Goal: Task Accomplishment & Management: Complete application form

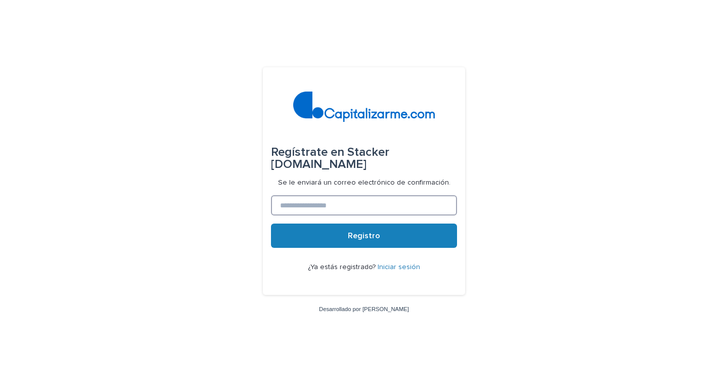
click at [345, 204] on input at bounding box center [364, 205] width 186 height 20
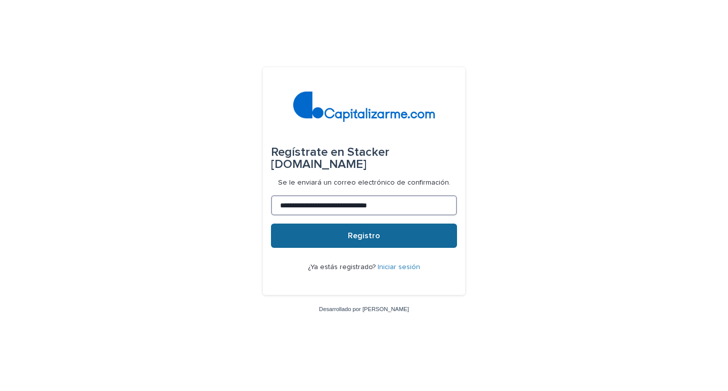
type input "**********"
click at [357, 240] on font "Registro" at bounding box center [364, 235] width 32 height 8
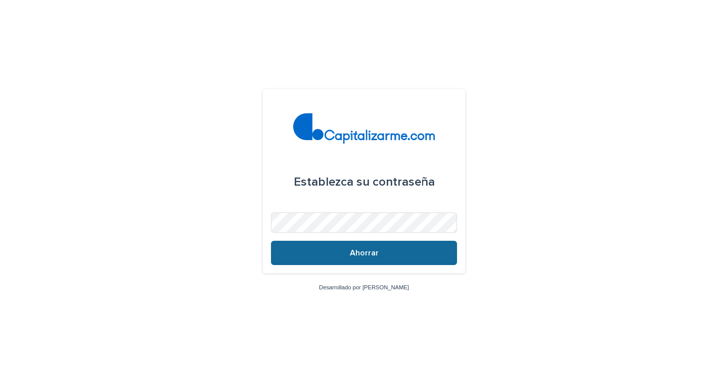
click at [372, 247] on button "Ahorrar" at bounding box center [364, 253] width 186 height 24
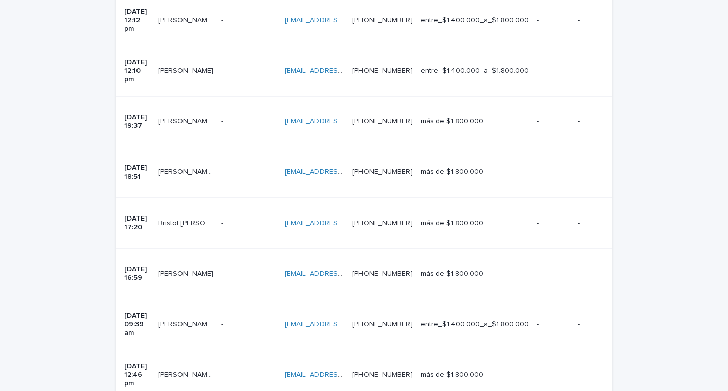
scroll to position [635, 0]
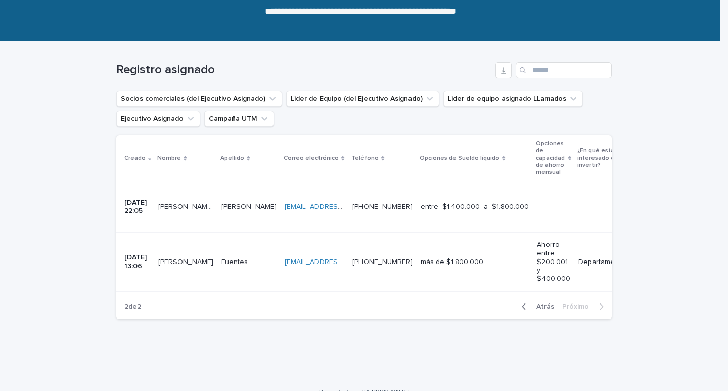
scroll to position [122, 0]
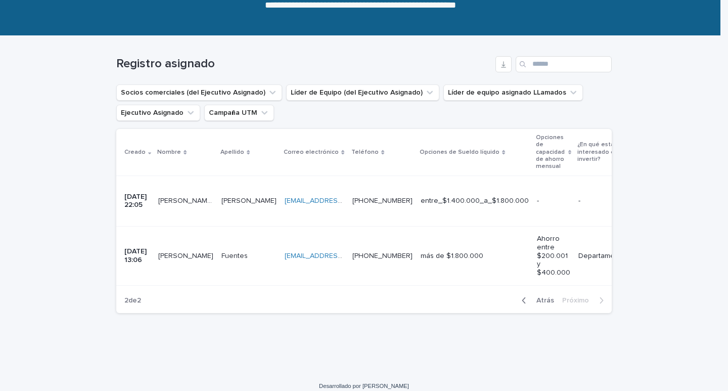
click at [525, 296] on div "button" at bounding box center [526, 300] width 9 height 9
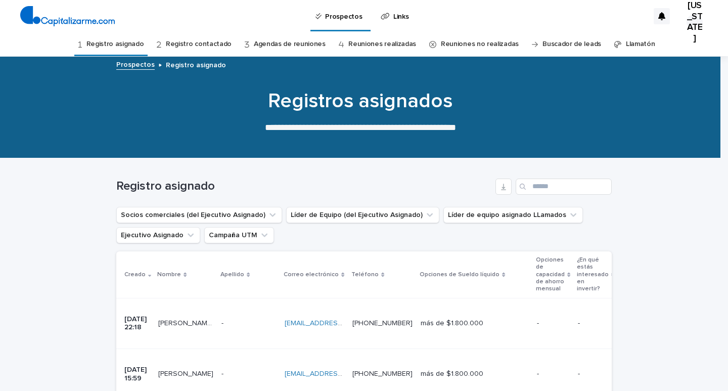
click at [377, 49] on link "Reuniones realizadas" at bounding box center [382, 44] width 68 height 24
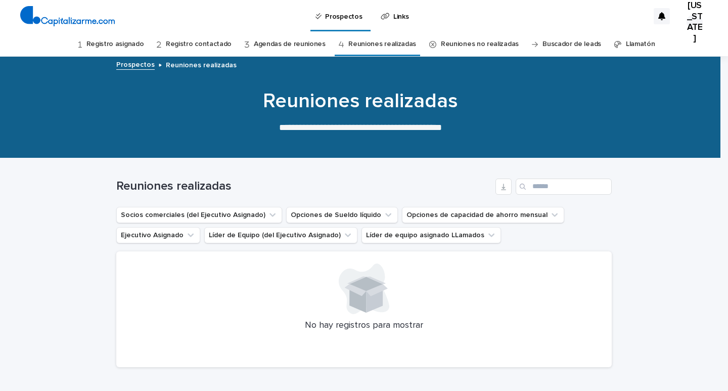
click at [473, 46] on font "Reuniones no realizadas" at bounding box center [480, 43] width 78 height 7
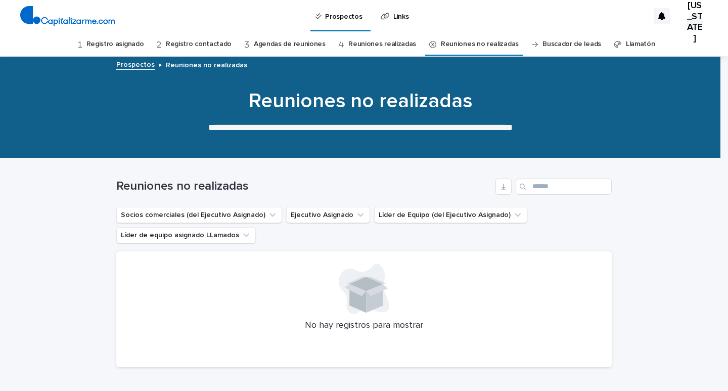
click at [181, 46] on font "Registro contactado" at bounding box center [199, 43] width 66 height 7
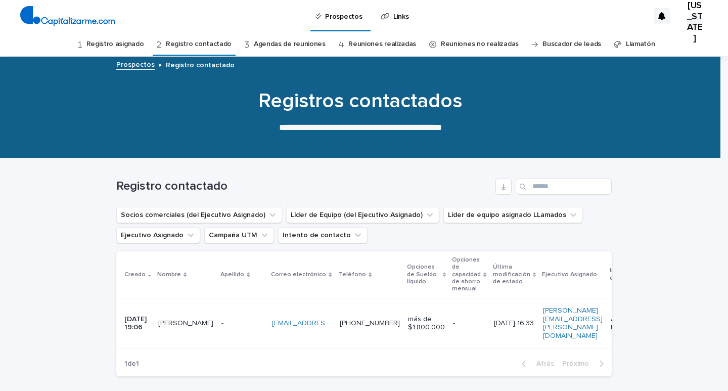
click at [127, 45] on font "Registro asignado" at bounding box center [115, 43] width 58 height 7
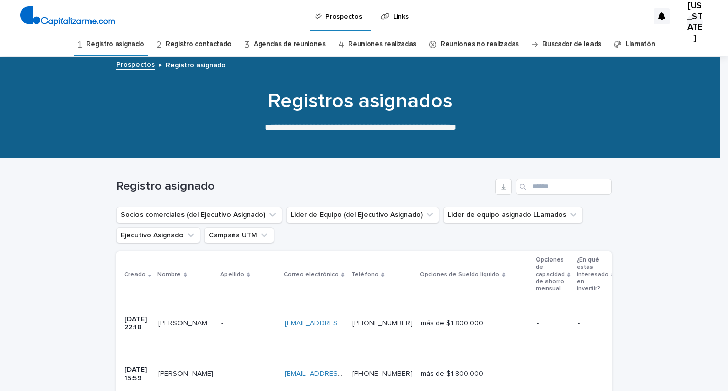
click at [224, 42] on font "Registro contactado" at bounding box center [199, 43] width 66 height 7
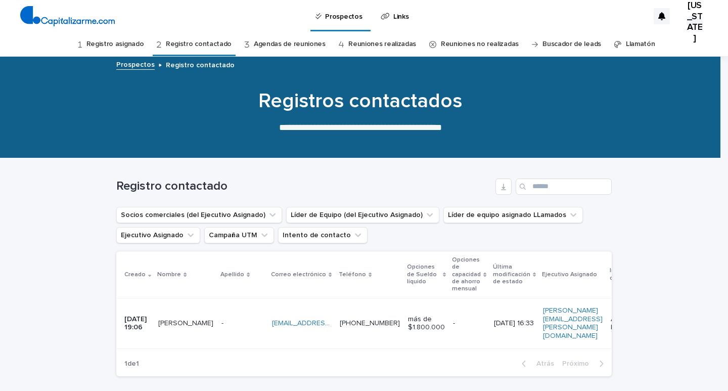
click at [305, 49] on link "Agendas de reuniones" at bounding box center [290, 44] width 72 height 24
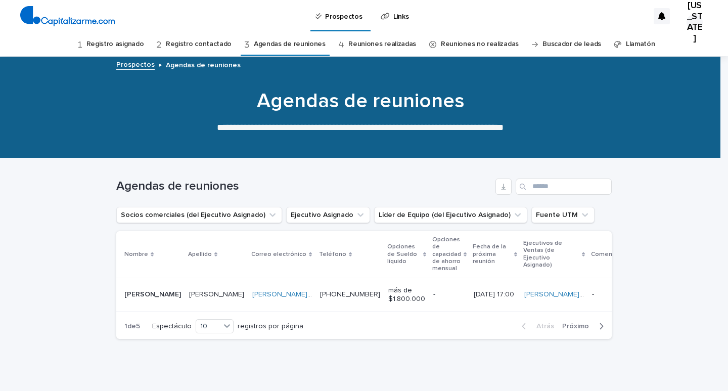
click at [181, 39] on link "Registro contactado" at bounding box center [199, 44] width 66 height 24
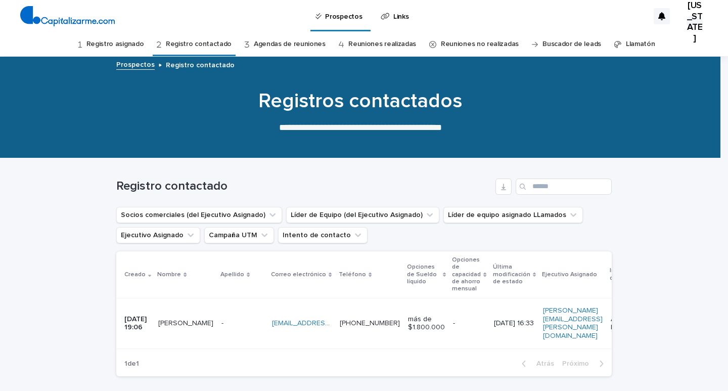
click at [278, 44] on font "Agendas de reuniones" at bounding box center [290, 43] width 72 height 7
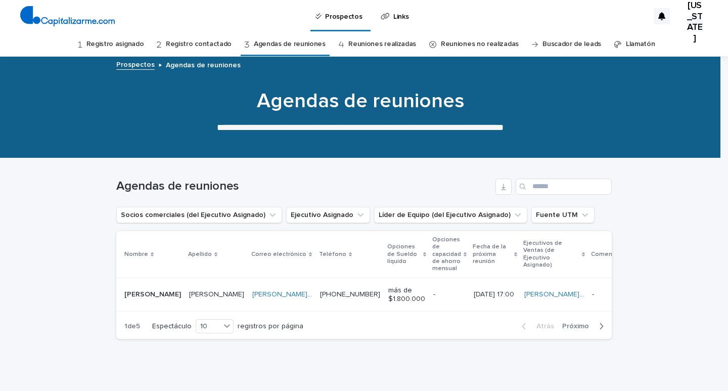
click at [445, 42] on font "Reuniones no realizadas" at bounding box center [480, 43] width 78 height 7
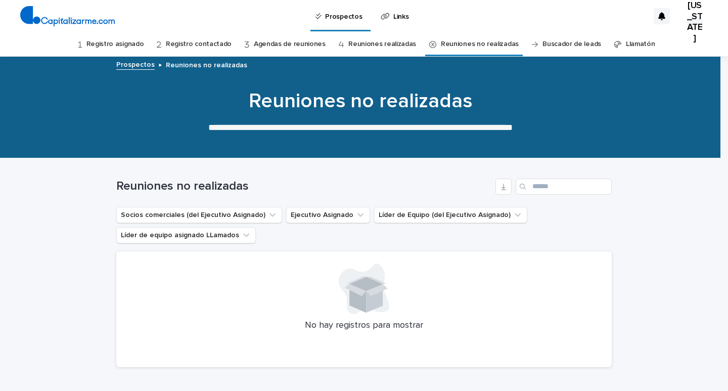
click at [568, 46] on font "Buscador de leads" at bounding box center [571, 43] width 59 height 7
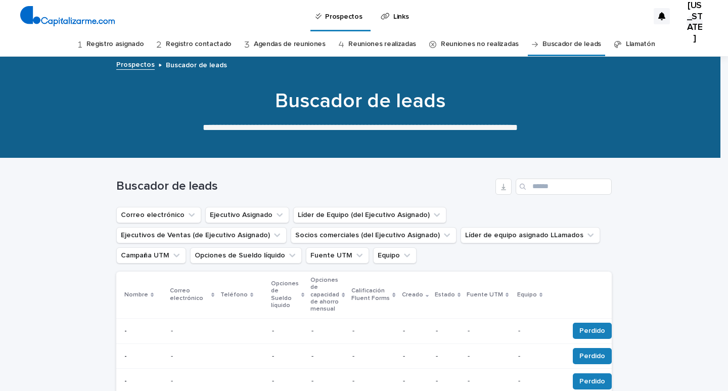
click at [626, 45] on font "Llamatón" at bounding box center [640, 43] width 29 height 7
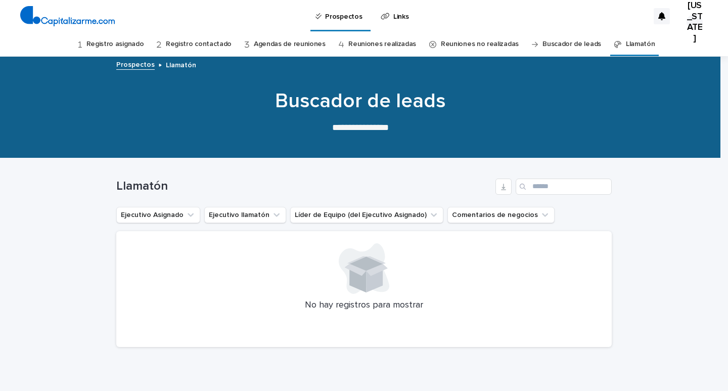
click at [113, 42] on font "Registro asignado" at bounding box center [115, 43] width 58 height 7
